Goal: Navigation & Orientation: Understand site structure

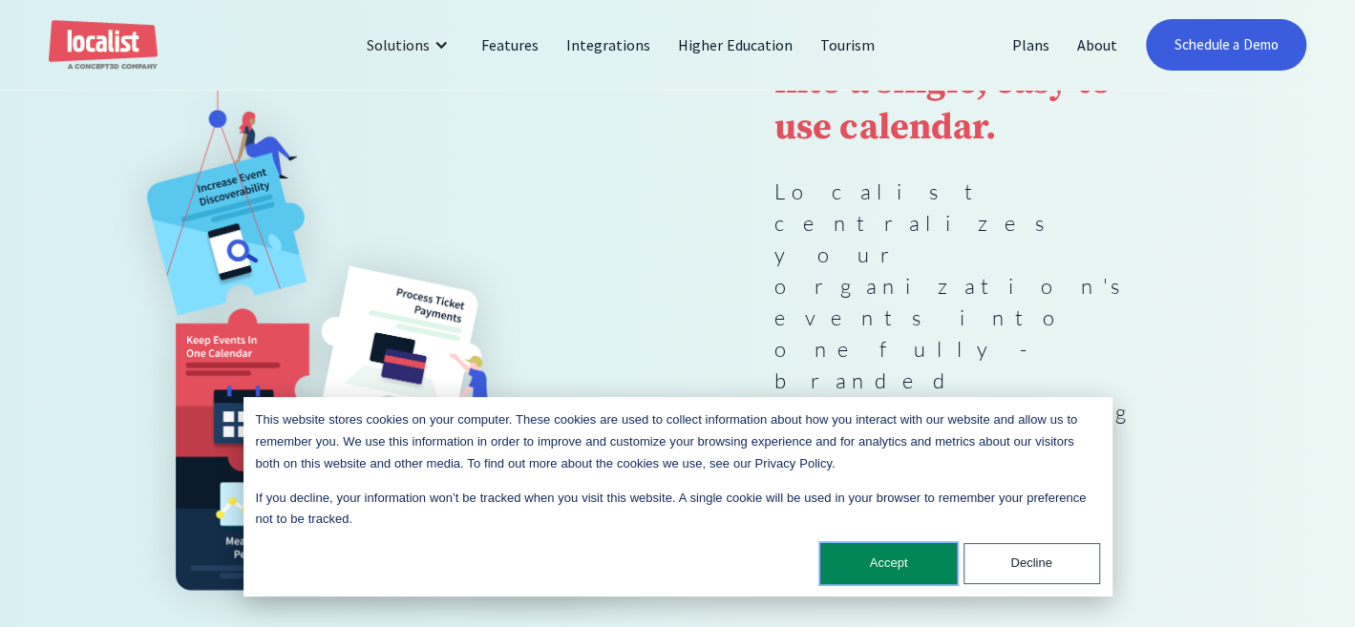
click at [918, 560] on button "Accept" at bounding box center [888, 563] width 137 height 41
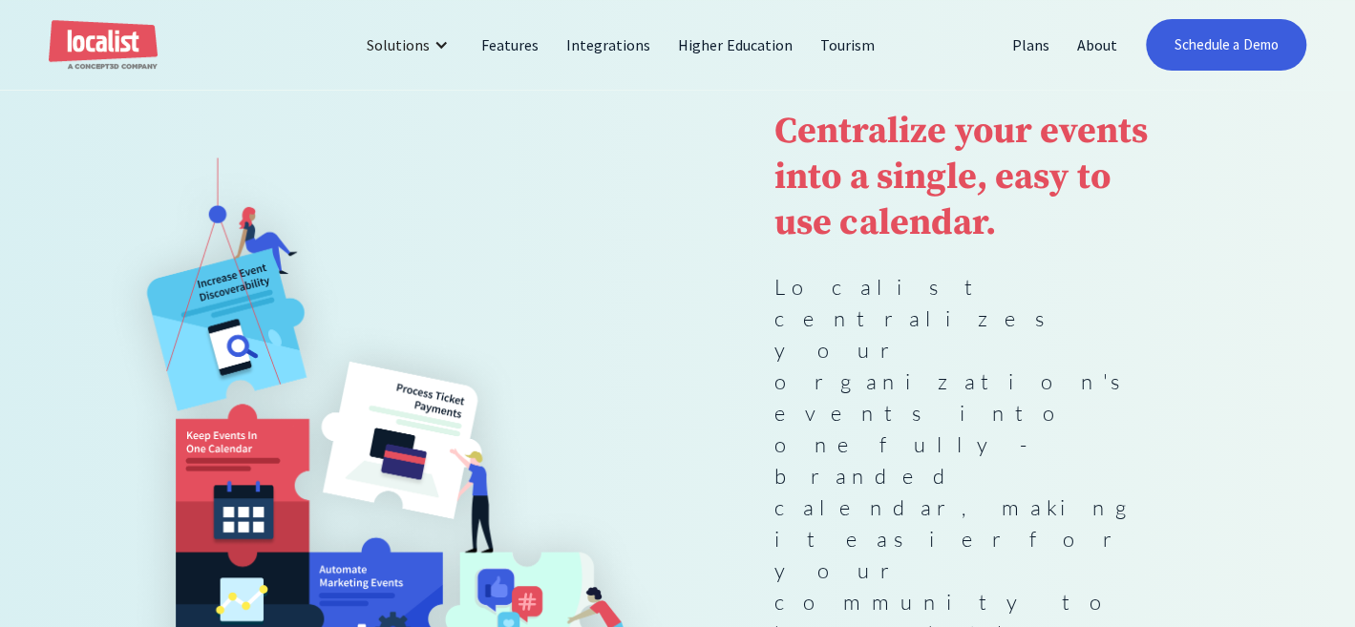
scroll to position [95, 0]
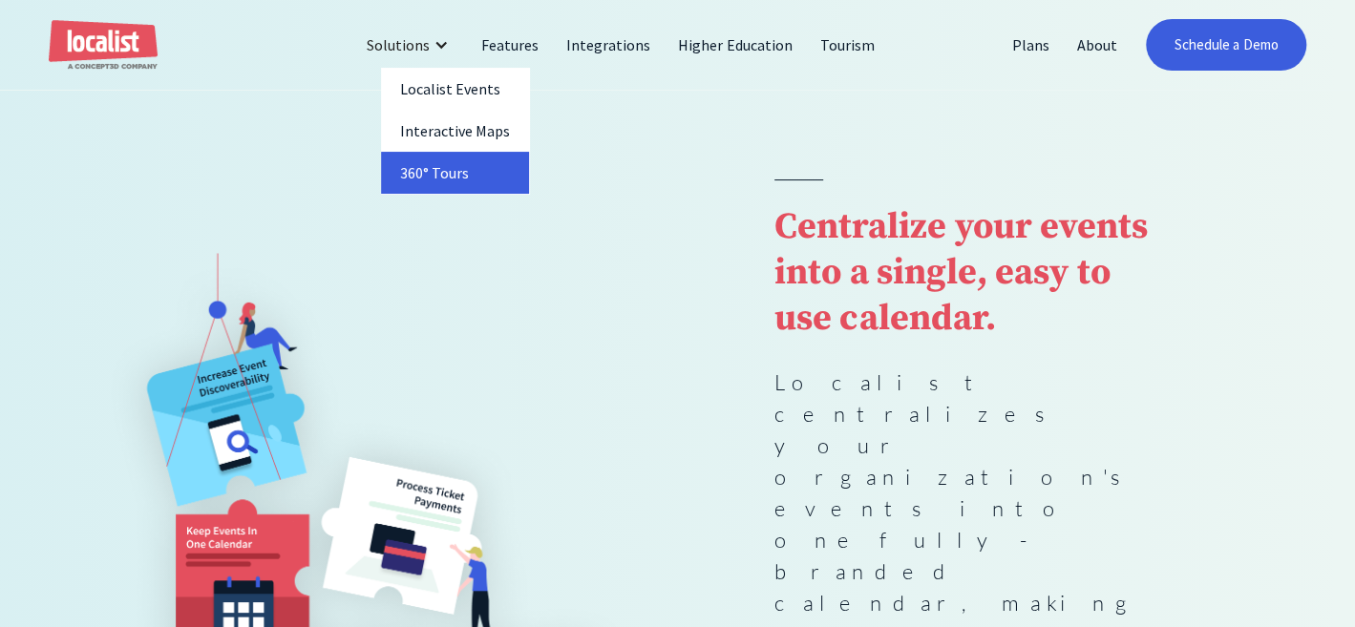
click at [440, 168] on link "360° Tours" at bounding box center [455, 173] width 149 height 42
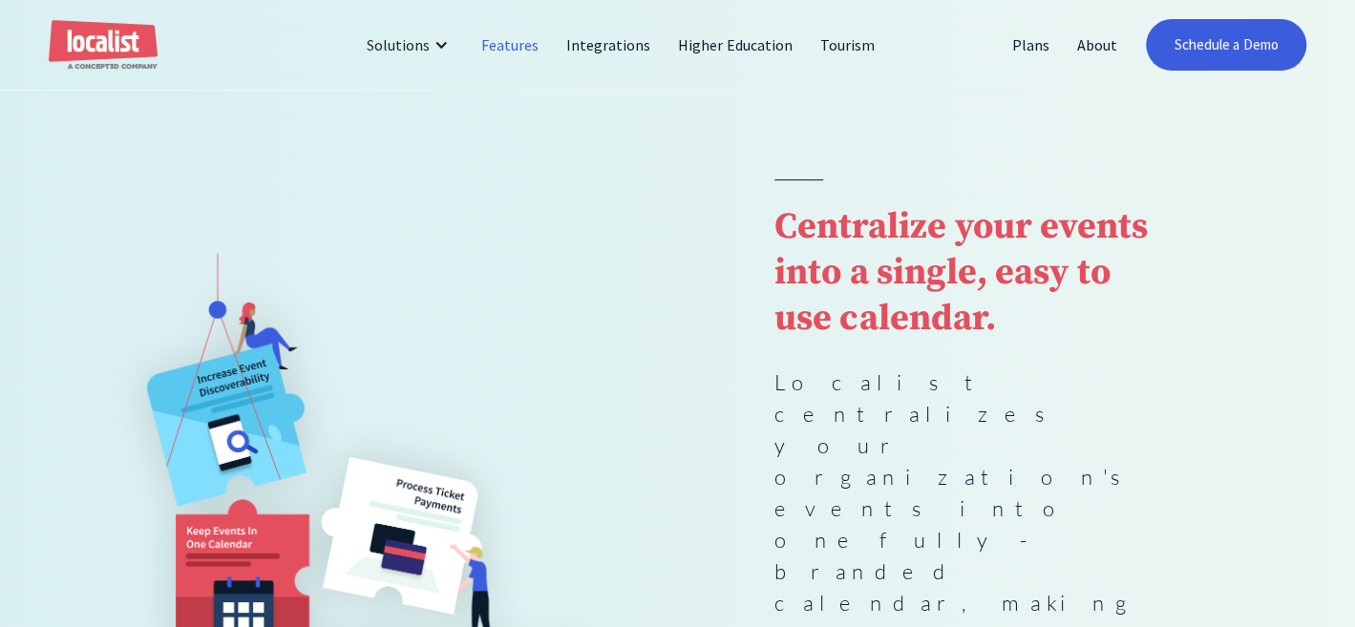
click at [518, 47] on link "Features" at bounding box center [510, 45] width 85 height 46
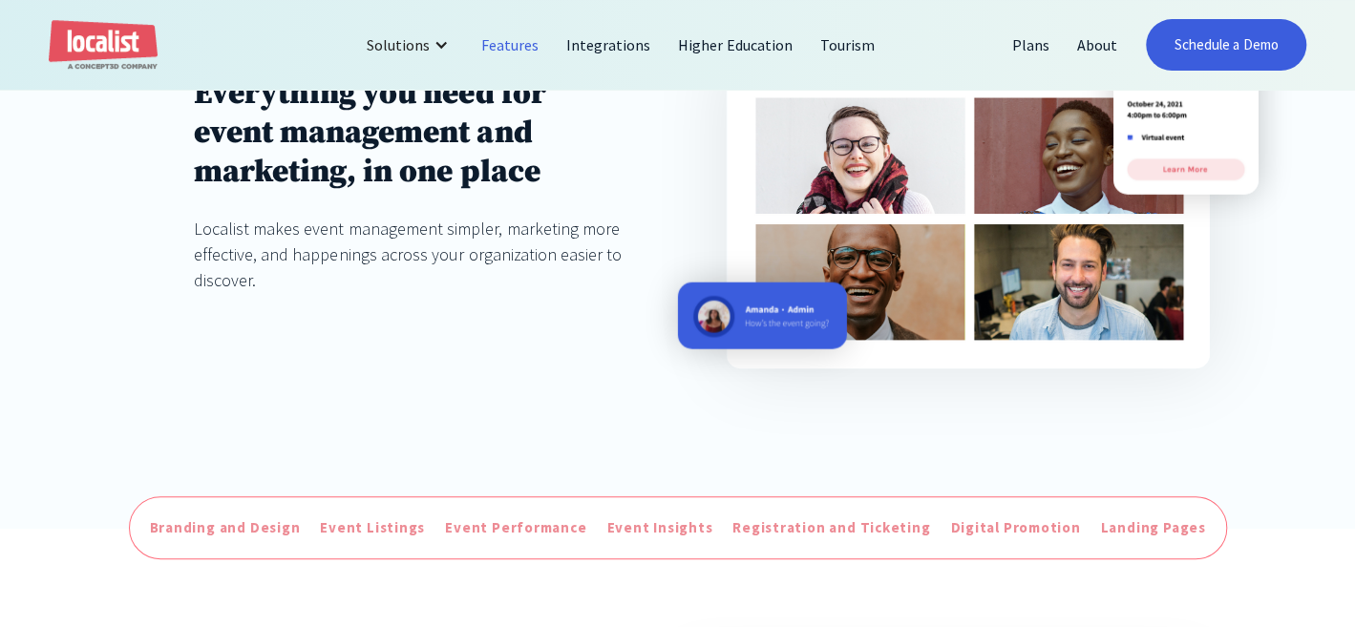
scroll to position [191, 0]
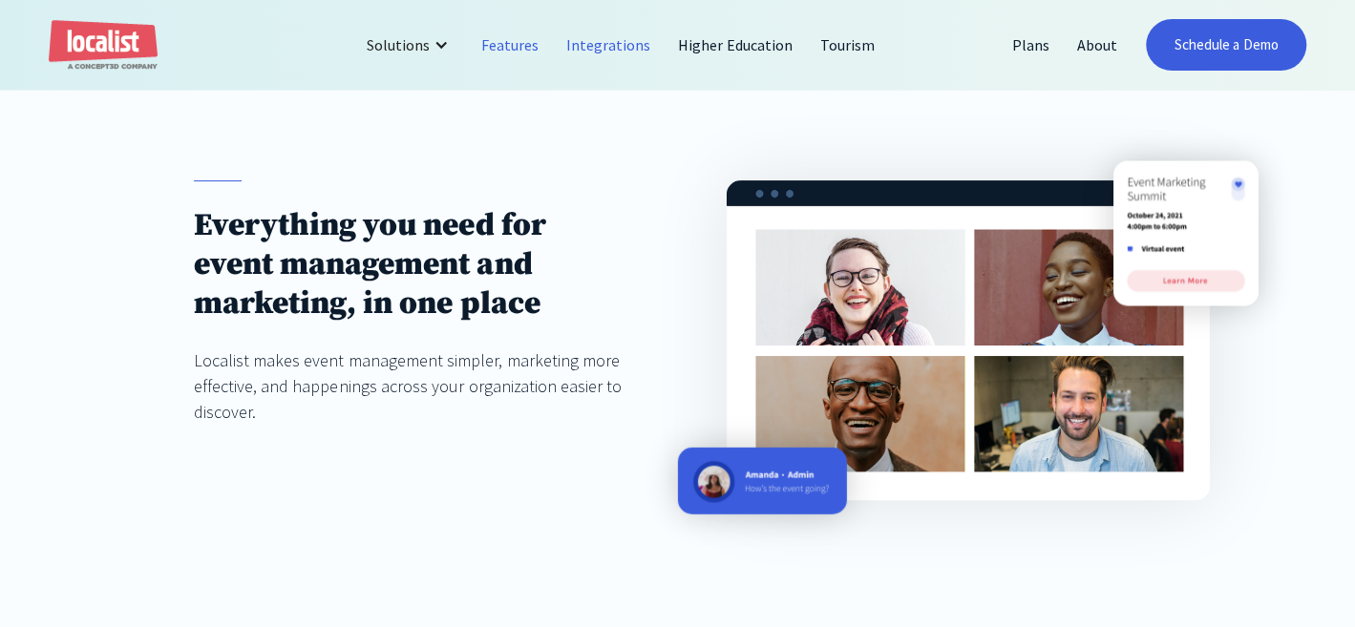
click at [600, 47] on link "Integrations" at bounding box center [609, 45] width 112 height 46
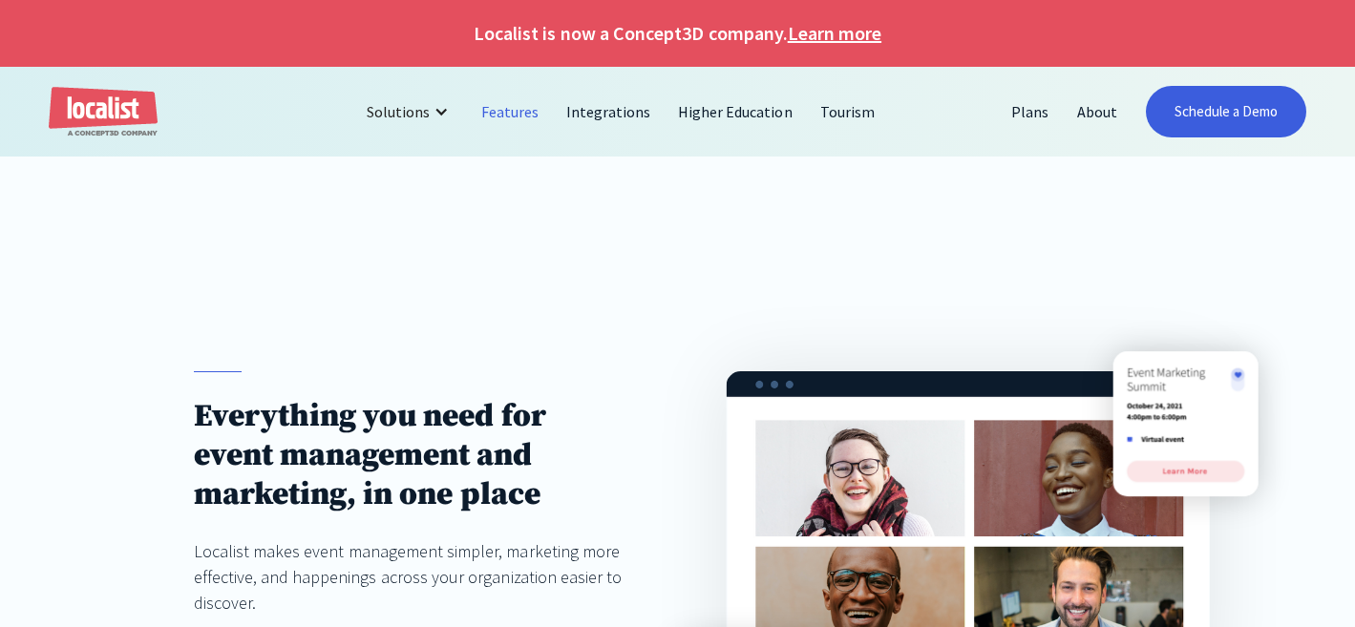
scroll to position [191, 0]
